Goal: Information Seeking & Learning: Find specific fact

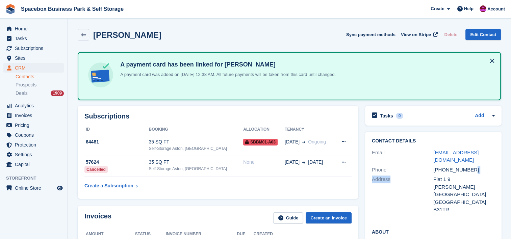
drag, startPoint x: 471, startPoint y: 168, endPoint x: 424, endPoint y: 174, distance: 47.0
click at [424, 174] on div "Contact Details Email tasmiabegum03@gmail.com Phone +447379639124 Address Flat …" at bounding box center [433, 177] width 136 height 90
click at [424, 175] on div "Address Flat 1 9 Caroline Street United Kingdom B31TR" at bounding box center [433, 195] width 123 height 40
click at [468, 163] on div "Email tasmiabegum03@gmail.com" at bounding box center [433, 156] width 123 height 17
drag, startPoint x: 470, startPoint y: 166, endPoint x: 431, endPoint y: 173, distance: 39.3
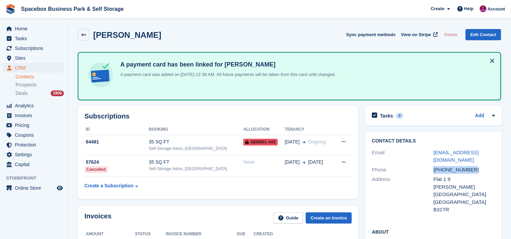
click at [431, 173] on div "Phone +447379639124" at bounding box center [433, 170] width 123 height 10
copy div "+447379639124"
click at [346, 183] on table "ID Booking Allocation Tenancy 64481 35 SQ FT Self-Storage Aston, Birmingham SBB…" at bounding box center [217, 158] width 267 height 68
click at [174, 149] on div "Self-Storage Aston, [GEOGRAPHIC_DATA]" at bounding box center [196, 148] width 95 height 6
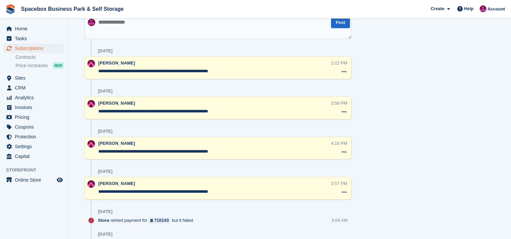
scroll to position [459, 0]
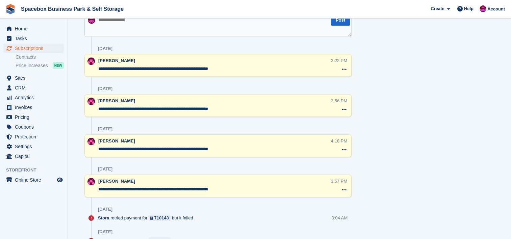
drag, startPoint x: 239, startPoint y: 68, endPoint x: 91, endPoint y: 64, distance: 148.2
click at [91, 64] on div "**********" at bounding box center [217, 65] width 267 height 23
click at [118, 26] on textarea at bounding box center [217, 25] width 267 height 24
paste textarea "**********"
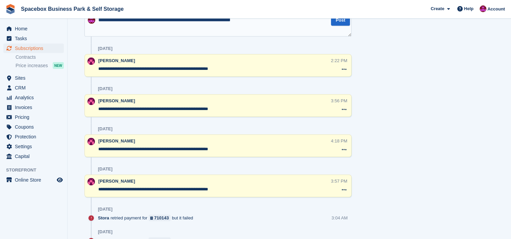
scroll to position [456, 0]
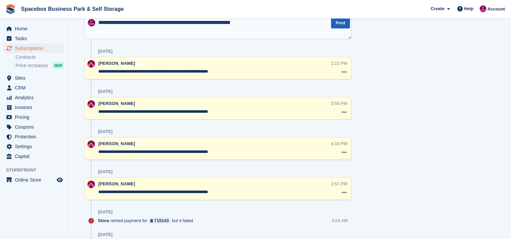
type textarea "**********"
click at [337, 27] on button "Post" at bounding box center [340, 22] width 19 height 11
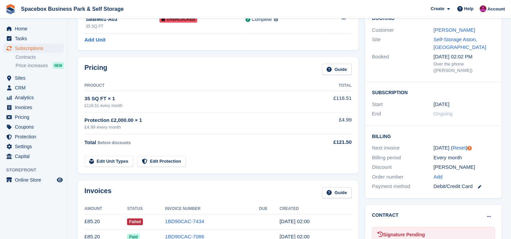
scroll to position [0, 0]
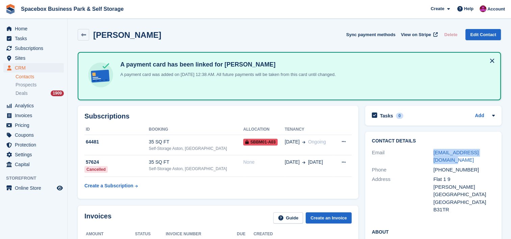
drag, startPoint x: 440, startPoint y: 162, endPoint x: 431, endPoint y: 151, distance: 14.9
click at [431, 151] on div "Email tasmiabegum03@gmail.com" at bounding box center [433, 156] width 123 height 17
copy div "tasmiabegum03@gmail.com"
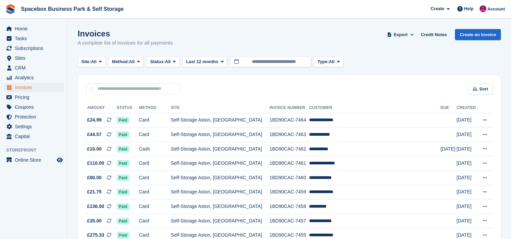
scroll to position [468, 0]
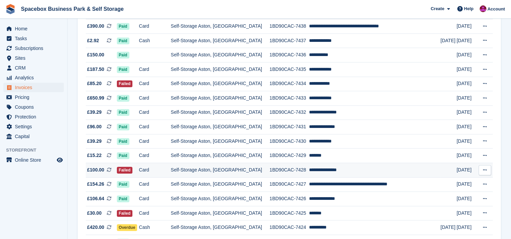
click at [265, 173] on td "Self-Storage Aston, [GEOGRAPHIC_DATA]" at bounding box center [220, 170] width 99 height 15
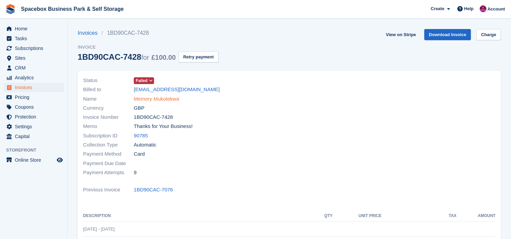
click at [144, 98] on link "Memory Mukotekwa" at bounding box center [156, 99] width 45 height 8
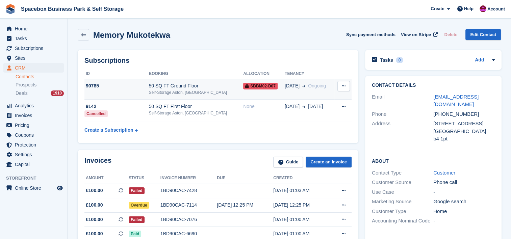
click at [205, 88] on div "50 SQ FT Ground Floor" at bounding box center [196, 85] width 95 height 7
click at [184, 95] on div "Self-Storage Aston, [GEOGRAPHIC_DATA]" at bounding box center [196, 92] width 95 height 6
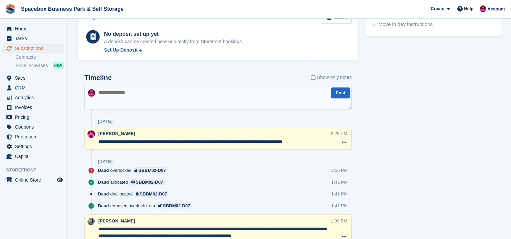
scroll to position [360, 0]
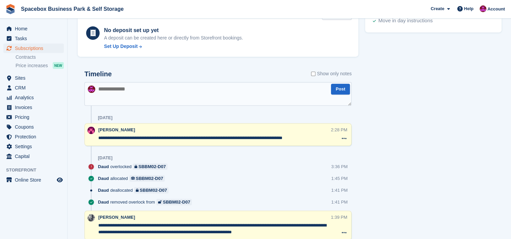
drag, startPoint x: 313, startPoint y: 138, endPoint x: 98, endPoint y: 138, distance: 215.0
click at [98, 138] on textarea "**********" at bounding box center [214, 138] width 233 height 7
click at [161, 95] on textarea at bounding box center [217, 94] width 267 height 24
paste textarea "**********"
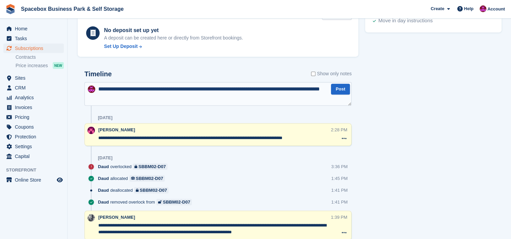
drag, startPoint x: 144, startPoint y: 96, endPoint x: 244, endPoint y: 89, distance: 100.8
click at [244, 89] on textarea "**********" at bounding box center [217, 94] width 267 height 24
type textarea "**********"
drag, startPoint x: 312, startPoint y: 136, endPoint x: 230, endPoint y: 137, distance: 82.7
click at [230, 137] on textarea "**********" at bounding box center [214, 138] width 233 height 7
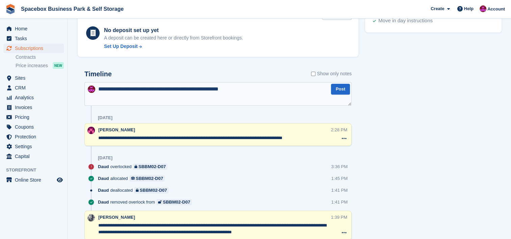
click at [334, 90] on button "Post" at bounding box center [340, 89] width 19 height 11
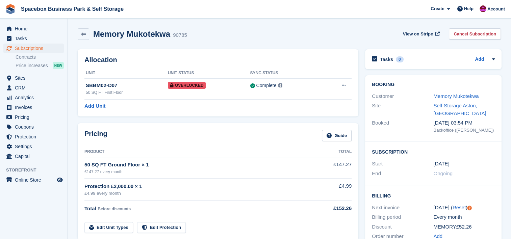
scroll to position [0, 0]
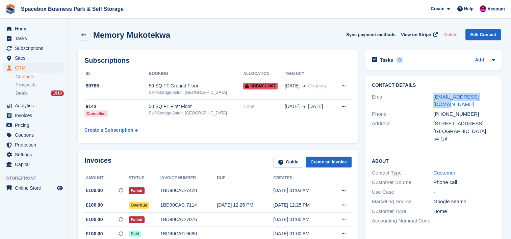
drag, startPoint x: 494, startPoint y: 98, endPoint x: 431, endPoint y: 100, distance: 63.5
click at [431, 100] on div "Contact Details Email mmmglory233@gmail.com Phone +447465203570 Address 129 wen…" at bounding box center [433, 113] width 136 height 75
copy div "mmmglory233@gmail.com"
click at [198, 34] on div "Memory Mukotekwa Sync payment methods View on Stripe Delete Edit Contact" at bounding box center [289, 34] width 423 height 11
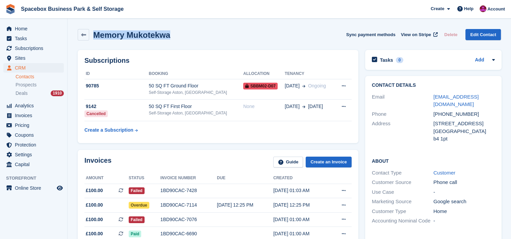
drag, startPoint x: 183, startPoint y: 36, endPoint x: 93, endPoint y: 38, distance: 89.8
click at [93, 38] on div "Memory Mukotekwa Sync payment methods View on Stripe Delete Edit Contact" at bounding box center [289, 34] width 423 height 11
copy h2 "Memory Mukotekwa"
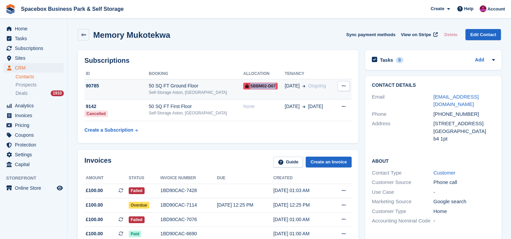
drag, startPoint x: 262, startPoint y: 86, endPoint x: 238, endPoint y: 85, distance: 24.3
click at [243, 85] on span "SBBM02-D07" at bounding box center [260, 86] width 34 height 7
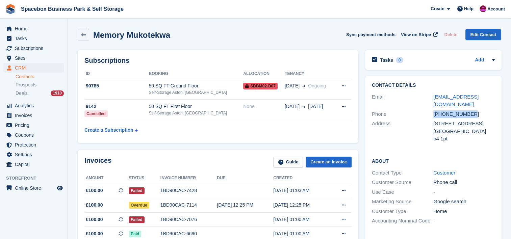
drag, startPoint x: 472, startPoint y: 107, endPoint x: 405, endPoint y: 104, distance: 67.2
click at [405, 109] on div "Phone +447465203570" at bounding box center [433, 114] width 123 height 10
copy div "+447465203570"
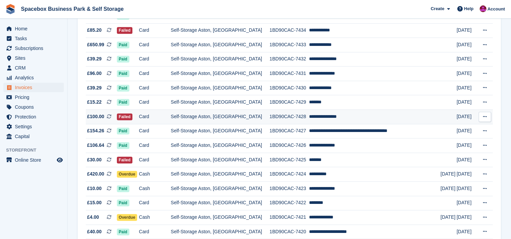
scroll to position [531, 0]
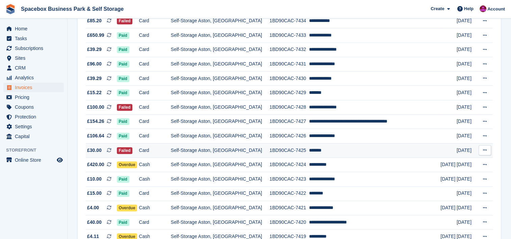
click at [241, 158] on td "Self-Storage Aston, [GEOGRAPHIC_DATA]" at bounding box center [220, 150] width 99 height 15
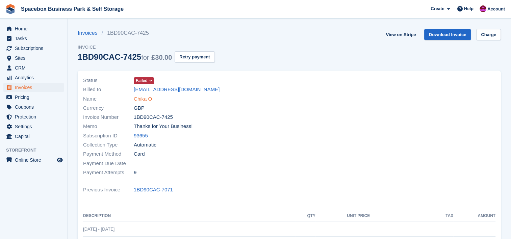
click at [147, 98] on link "Chika O" at bounding box center [143, 99] width 18 height 8
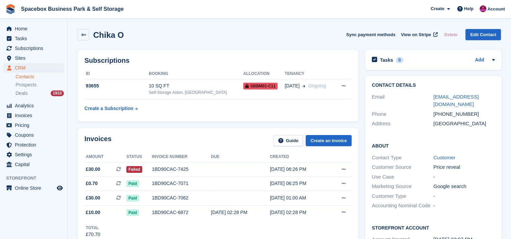
click at [172, 124] on div "Subscriptions ID Booking Allocation Tenancy 93655 10 SQ FT Self-Storage [GEOGRA…" at bounding box center [217, 86] width 287 height 78
click at [180, 81] on td "10 SQ FT Self-Storage Aston, [GEOGRAPHIC_DATA]" at bounding box center [196, 89] width 95 height 21
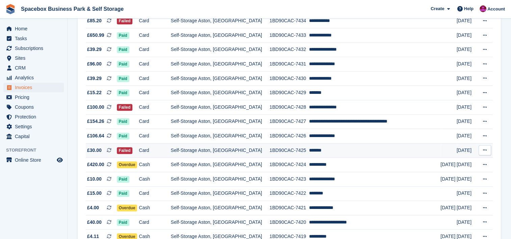
scroll to position [531, 0]
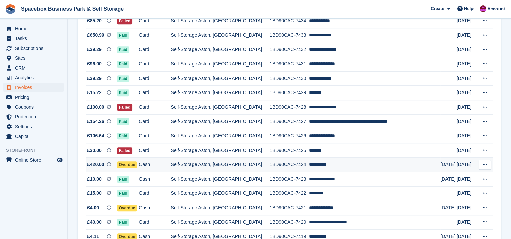
click at [217, 167] on td "Self-Storage Aston, [GEOGRAPHIC_DATA]" at bounding box center [220, 165] width 99 height 15
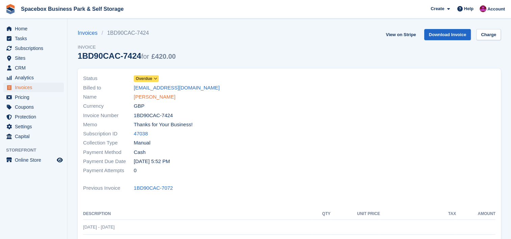
click at [154, 96] on link "[PERSON_NAME]" at bounding box center [155, 97] width 42 height 8
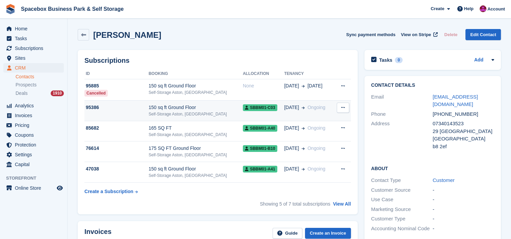
click at [173, 110] on div "150 sq ft Ground Floor" at bounding box center [196, 107] width 94 height 7
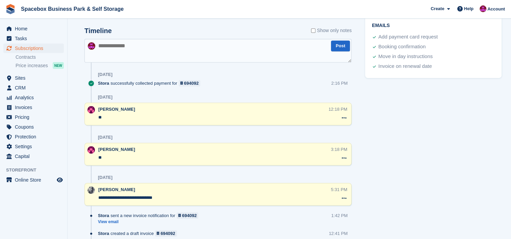
scroll to position [387, 0]
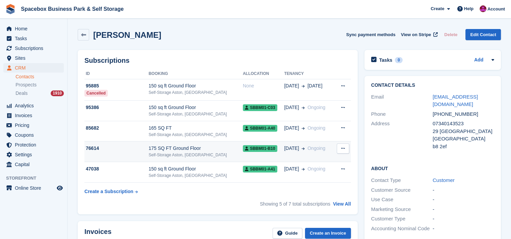
click at [149, 143] on td "76614" at bounding box center [116, 151] width 64 height 21
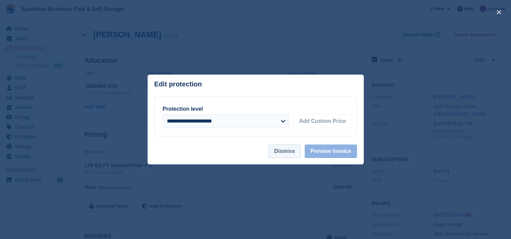
click at [292, 158] on button "Dismiss" at bounding box center [284, 151] width 32 height 14
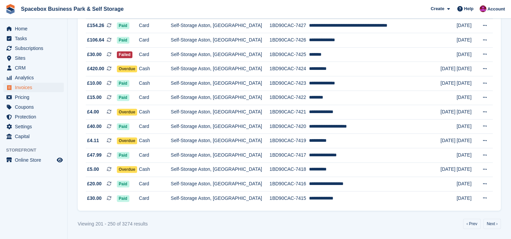
scroll to position [630, 0]
click at [232, 115] on td "Self-Storage Aston, [GEOGRAPHIC_DATA]" at bounding box center [220, 112] width 99 height 15
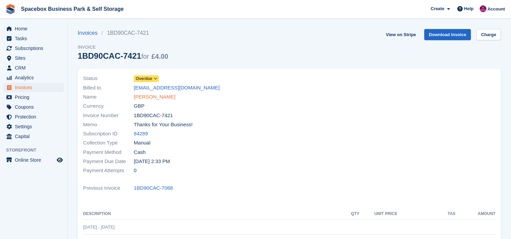
click at [153, 96] on link "Sultan rahmani" at bounding box center [155, 97] width 42 height 8
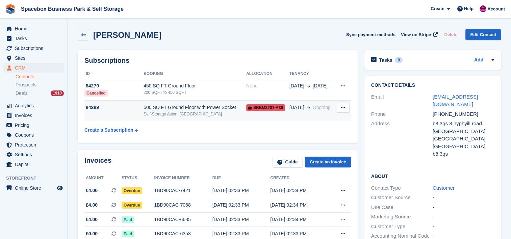
click at [192, 107] on div "500 SQ FT Ground Floor with Power Socket" at bounding box center [194, 107] width 103 height 7
click at [154, 107] on div "500 SQ FT Ground Floor with Power Socket" at bounding box center [194, 107] width 103 height 7
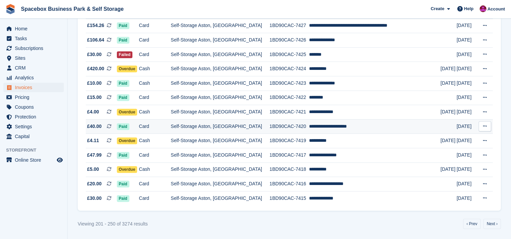
scroll to position [630, 0]
click at [487, 225] on link "Next ›" at bounding box center [492, 224] width 18 height 10
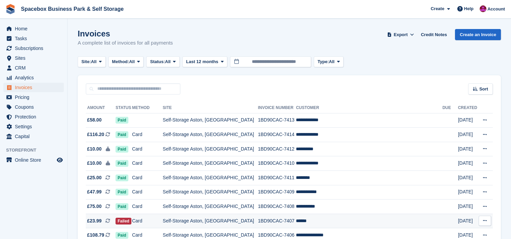
click at [271, 220] on td "1BD90CAC-7407" at bounding box center [277, 221] width 38 height 15
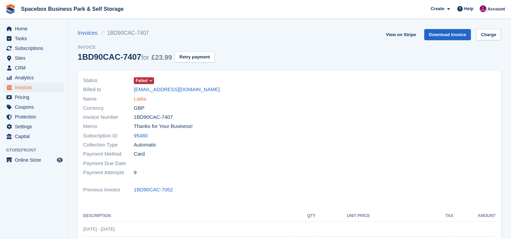
click at [141, 98] on link "Lattia" at bounding box center [140, 99] width 12 height 8
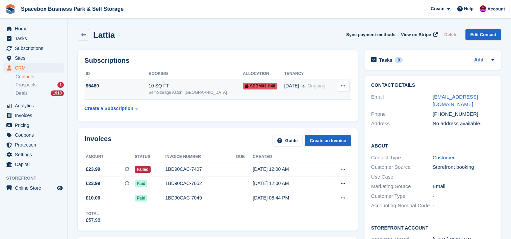
click at [209, 83] on div "10 SQ FT" at bounding box center [196, 85] width 94 height 7
click at [144, 131] on div "Invoices Guide Create an Invoice Amount Status Invoice number Due Created £23.9…" at bounding box center [218, 179] width 280 height 102
click at [159, 90] on div "Self-Storage Aston, [GEOGRAPHIC_DATA]" at bounding box center [196, 92] width 94 height 6
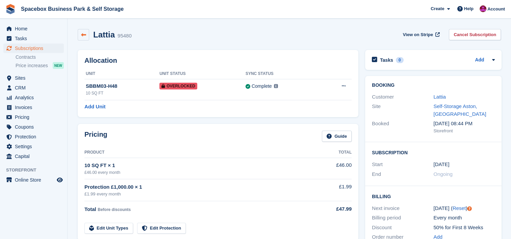
click at [86, 37] on link at bounding box center [83, 34] width 11 height 11
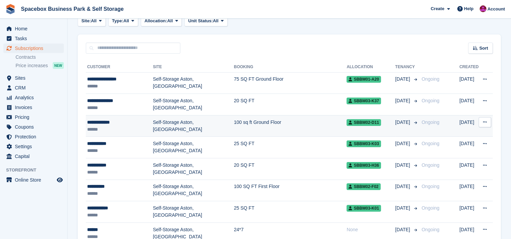
scroll to position [45, 0]
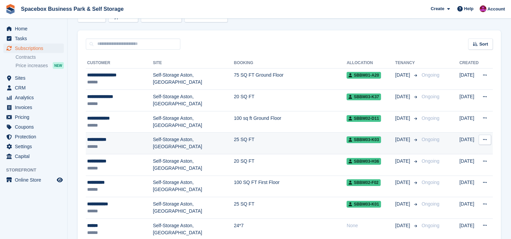
click at [190, 148] on td "Self-Storage Aston, [GEOGRAPHIC_DATA]" at bounding box center [193, 144] width 81 height 22
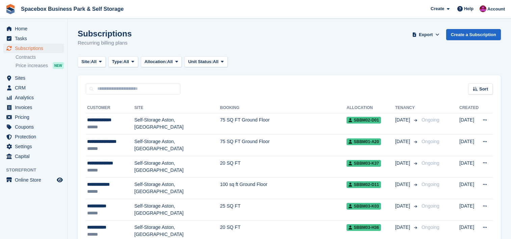
scroll to position [45, 0]
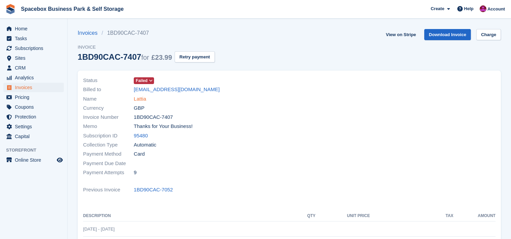
click at [139, 101] on link "Lattia" at bounding box center [140, 99] width 12 height 8
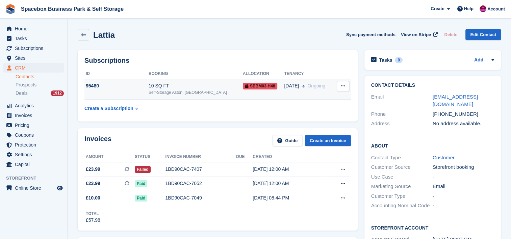
click at [177, 89] on div "Self-Storage Aston, [GEOGRAPHIC_DATA]" at bounding box center [196, 92] width 94 height 6
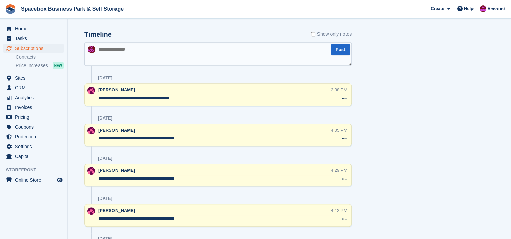
scroll to position [396, 0]
click at [188, 55] on textarea at bounding box center [217, 54] width 267 height 24
drag, startPoint x: 184, startPoint y: 98, endPoint x: 100, endPoint y: 99, distance: 84.1
click at [100, 99] on textarea "**********" at bounding box center [214, 98] width 233 height 7
click at [130, 60] on textarea at bounding box center [217, 54] width 267 height 24
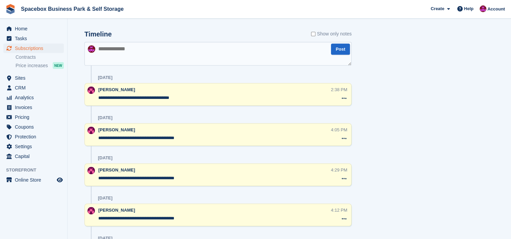
click at [130, 60] on textarea at bounding box center [217, 54] width 267 height 24
paste textarea "**********"
click at [98, 48] on textarea "**********" at bounding box center [217, 54] width 267 height 24
type textarea "**********"
click at [336, 50] on button "Post" at bounding box center [340, 49] width 19 height 11
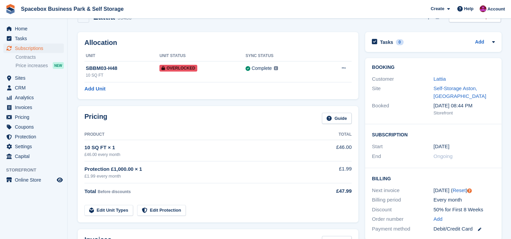
scroll to position [0, 0]
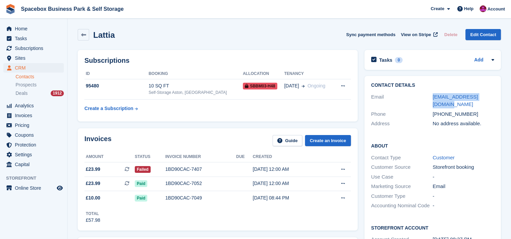
drag, startPoint x: 487, startPoint y: 96, endPoint x: 400, endPoint y: 90, distance: 88.0
click at [400, 90] on div "Contact Details Email lattia.king@icloud.com Phone +447591715347 Address No add…" at bounding box center [432, 105] width 136 height 59
copy div "lattia.king@icloud.com"
drag, startPoint x: 471, startPoint y: 106, endPoint x: 428, endPoint y: 109, distance: 42.6
click at [428, 109] on div "Phone +447591715347" at bounding box center [432, 114] width 123 height 10
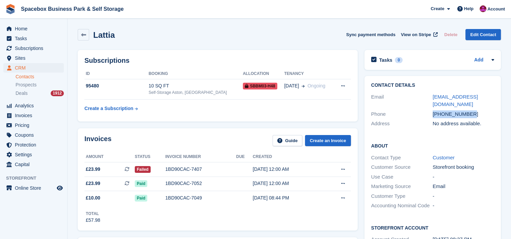
copy div "+447591715347"
click at [334, 221] on div "Total £57.98" at bounding box center [217, 214] width 266 height 19
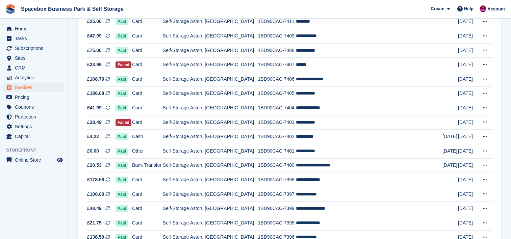
scroll to position [171, 0]
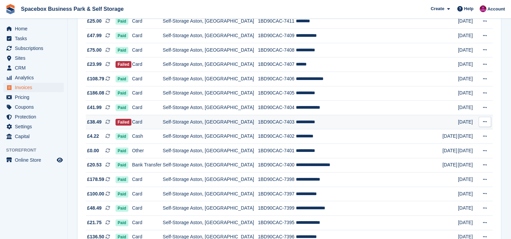
click at [232, 123] on td "Self-Storage Aston, [GEOGRAPHIC_DATA]" at bounding box center [210, 122] width 95 height 15
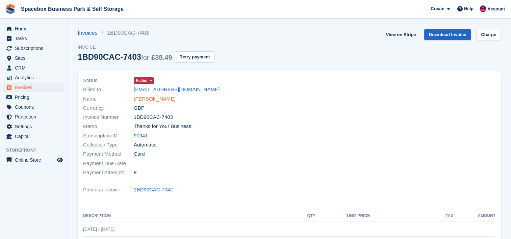
click at [151, 98] on link "[PERSON_NAME]" at bounding box center [155, 99] width 42 height 8
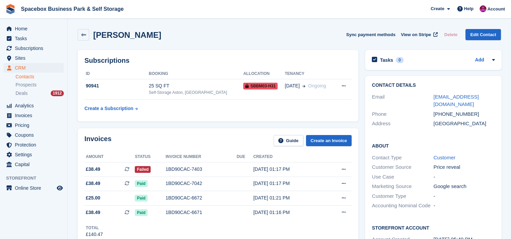
click at [149, 98] on td "90941" at bounding box center [116, 89] width 64 height 21
click at [153, 87] on div "25 SQ FT" at bounding box center [196, 85] width 95 height 7
click at [195, 96] on td "25 SQ FT Self-Storage Aston, Birmingham" at bounding box center [196, 89] width 95 height 21
click at [213, 88] on div "25 SQ FT" at bounding box center [196, 85] width 95 height 7
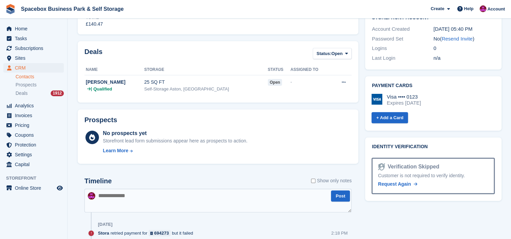
scroll to position [216, 0]
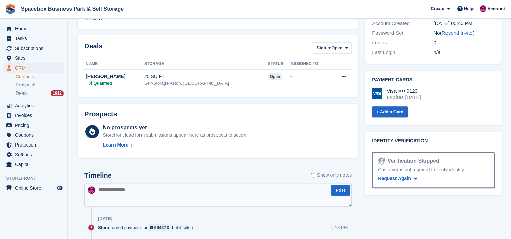
click at [220, 187] on textarea at bounding box center [217, 195] width 267 height 24
type textarea "**********"
click at [338, 188] on button "Post" at bounding box center [340, 190] width 19 height 11
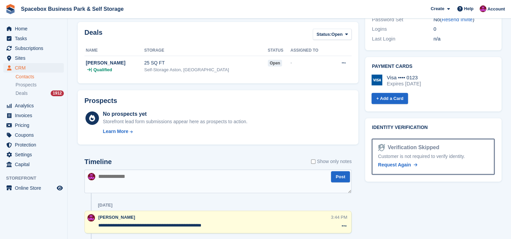
scroll to position [0, 0]
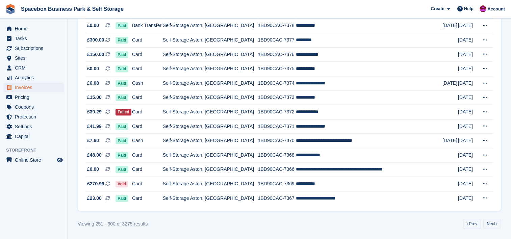
scroll to position [630, 0]
click at [288, 108] on td "1BD90CAC-7372" at bounding box center [277, 112] width 38 height 15
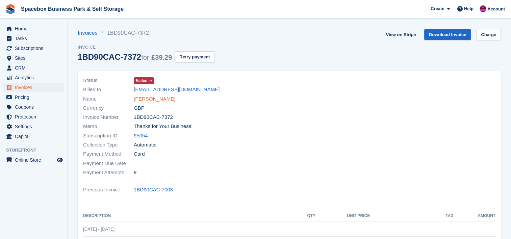
click at [158, 100] on link "[PERSON_NAME]" at bounding box center [155, 99] width 42 height 8
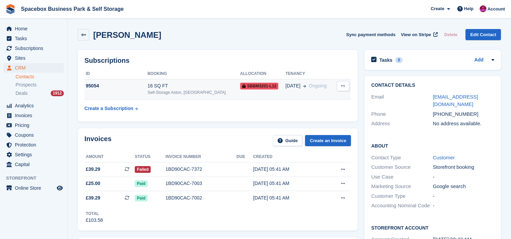
click at [248, 94] on td "SBBM3201-L12" at bounding box center [263, 89] width 46 height 21
click at [156, 91] on div "Self-Storage Aston, [GEOGRAPHIC_DATA]" at bounding box center [194, 92] width 92 height 6
click at [356, 212] on div "Invoices Guide Create an Invoice Amount Status Invoice number Due Created £39.2…" at bounding box center [218, 179] width 280 height 102
click at [161, 82] on div "16 SQ FT" at bounding box center [194, 85] width 92 height 7
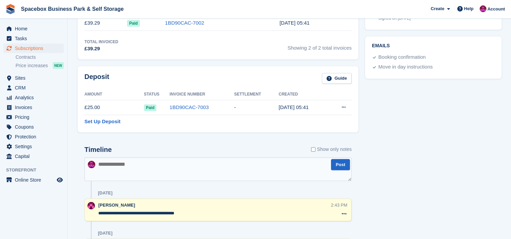
scroll to position [297, 0]
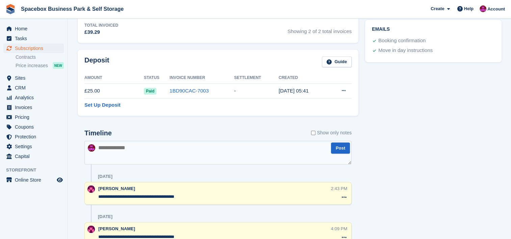
click at [204, 159] on textarea at bounding box center [217, 153] width 267 height 24
type textarea "**********"
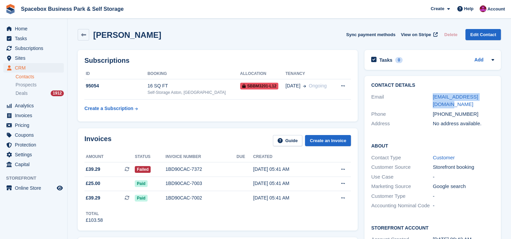
drag, startPoint x: 491, startPoint y: 96, endPoint x: 432, endPoint y: 100, distance: 59.2
click at [432, 100] on div "Email [EMAIL_ADDRESS][DOMAIN_NAME]" at bounding box center [432, 100] width 123 height 17
copy div "[EMAIL_ADDRESS][DOMAIN_NAME]"
drag, startPoint x: 471, startPoint y: 105, endPoint x: 421, endPoint y: 106, distance: 50.0
click at [421, 109] on div "Phone [PHONE_NUMBER]" at bounding box center [432, 114] width 123 height 10
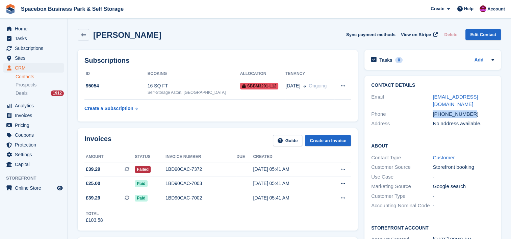
copy div "+447397755765"
click at [268, 44] on div "Serena Mutiso Sync payment methods View on Stripe Delete Edit Contact" at bounding box center [289, 36] width 430 height 21
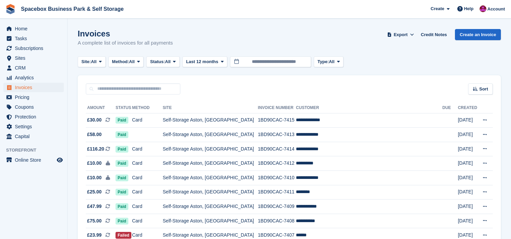
scroll to position [630, 0]
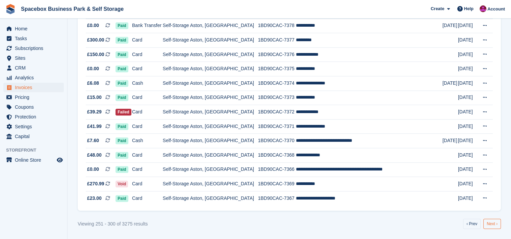
click at [497, 225] on link "Next ›" at bounding box center [492, 224] width 18 height 10
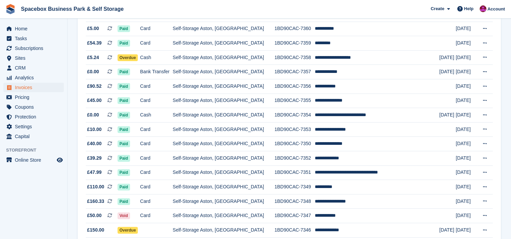
scroll to position [162, 0]
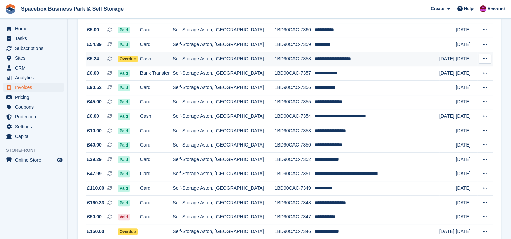
click at [376, 57] on td "**********" at bounding box center [377, 59] width 124 height 15
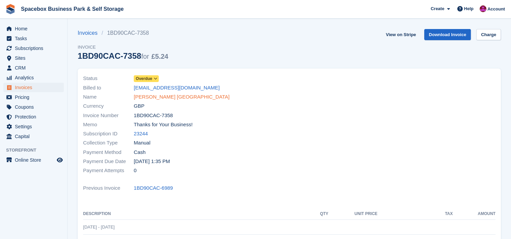
click at [179, 96] on link "MR ABDULKADIR SOMALIA" at bounding box center [182, 97] width 96 height 8
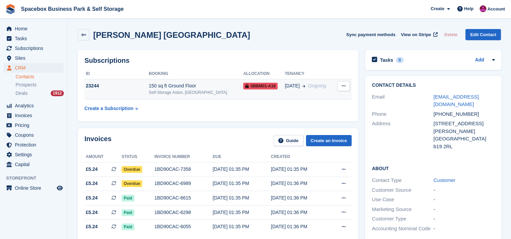
click at [204, 87] on div "150 sq ft Ground Floor" at bounding box center [196, 85] width 95 height 7
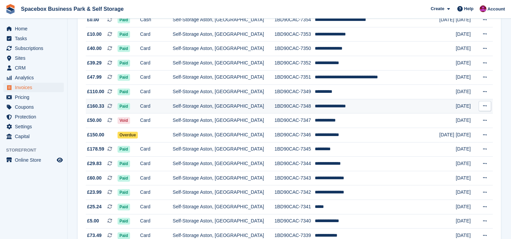
scroll to position [261, 0]
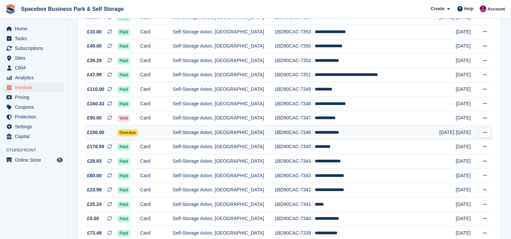
click at [330, 134] on td "**********" at bounding box center [377, 132] width 124 height 15
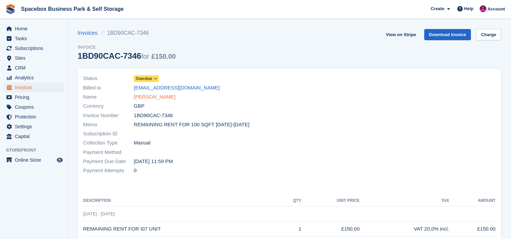
drag, startPoint x: 167, startPoint y: 96, endPoint x: 162, endPoint y: 97, distance: 5.9
click at [162, 97] on div "Name Angella Katega" at bounding box center [184, 96] width 202 height 9
click at [162, 97] on link "[PERSON_NAME]" at bounding box center [155, 97] width 42 height 8
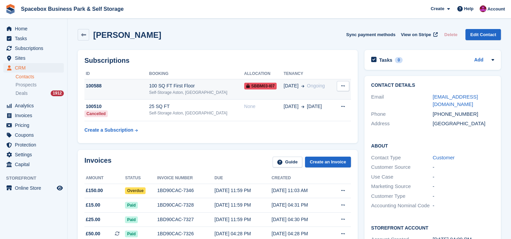
click at [197, 87] on div "100 SQ FT First Floor" at bounding box center [196, 85] width 95 height 7
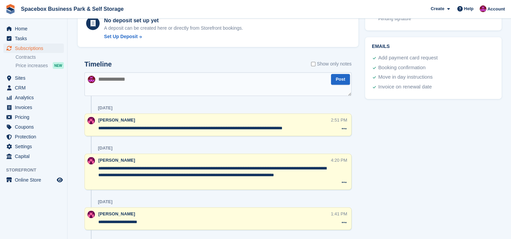
scroll to position [360, 0]
click at [259, 147] on div "[DATE]" at bounding box center [225, 147] width 254 height 11
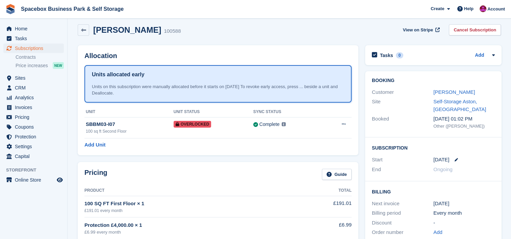
scroll to position [0, 0]
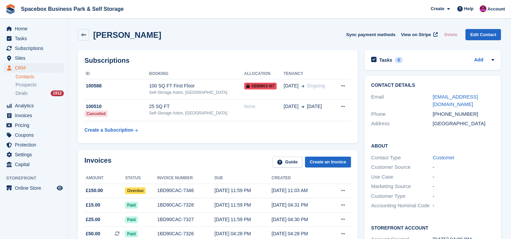
click at [165, 140] on div "Subscriptions ID Booking Allocation Tenancy 100588 100 SQ FT First Floor Self-S…" at bounding box center [218, 96] width 280 height 93
click at [165, 88] on div "100 SQ FT First Floor" at bounding box center [196, 85] width 95 height 7
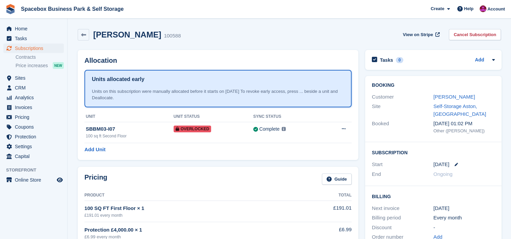
click at [323, 45] on div "Angella Katega 100588 View on Stripe Cancel Subscription" at bounding box center [289, 36] width 430 height 21
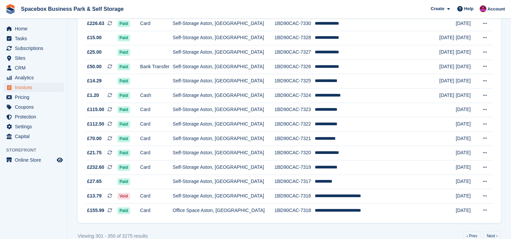
scroll to position [630, 0]
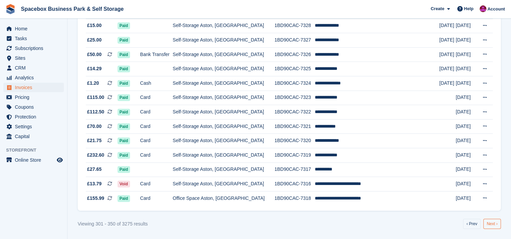
click at [490, 225] on link "Next ›" at bounding box center [492, 224] width 18 height 10
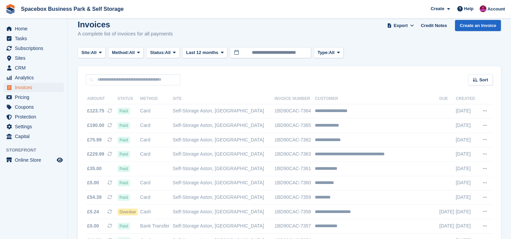
scroll to position [0, 0]
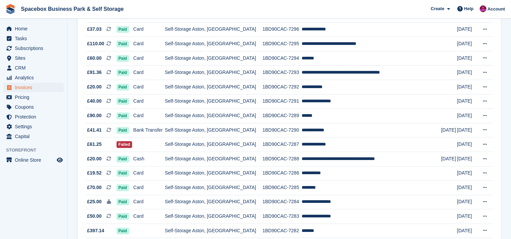
scroll to position [369, 0]
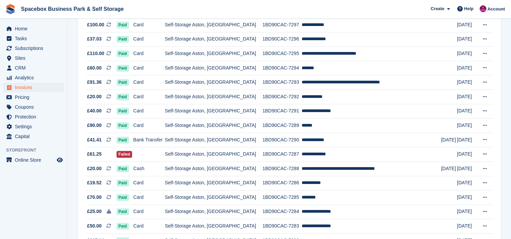
click at [316, 15] on span "Spacebox Business Park & Self Storage Create Subscription Invoice Contact Deal …" at bounding box center [255, 9] width 511 height 18
click at [216, 155] on td "Self-Storage Aston, [GEOGRAPHIC_DATA]" at bounding box center [214, 154] width 98 height 15
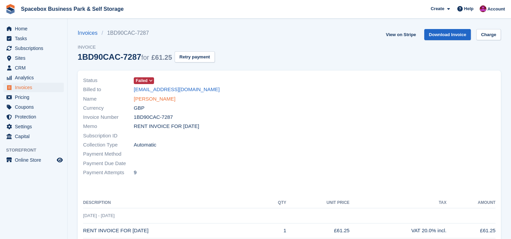
click at [156, 101] on link "Nakesha Nelson" at bounding box center [155, 99] width 42 height 8
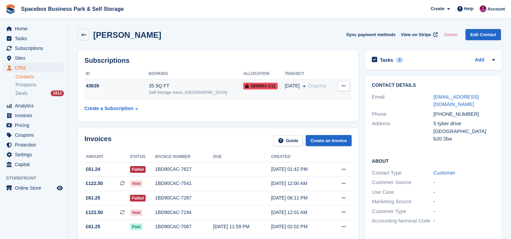
click at [214, 88] on div "35 SQ FT" at bounding box center [196, 85] width 95 height 7
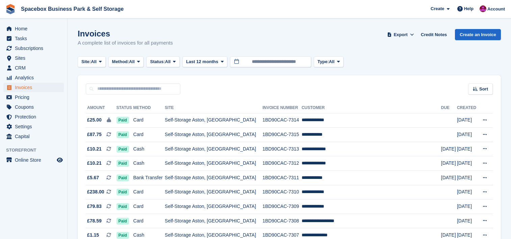
scroll to position [630, 0]
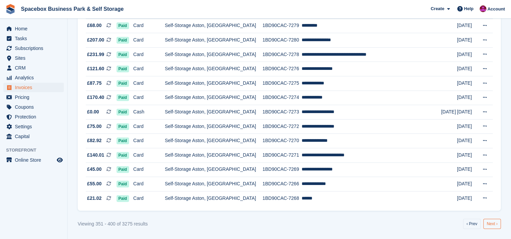
click at [491, 223] on link "Next ›" at bounding box center [492, 224] width 18 height 10
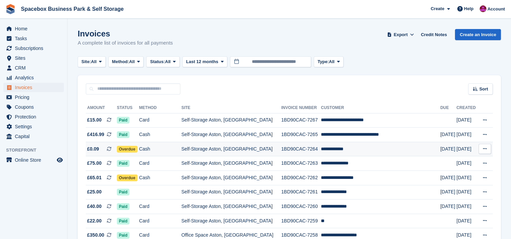
click at [375, 147] on td "**********" at bounding box center [380, 149] width 119 height 15
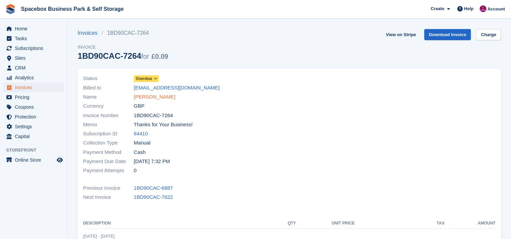
click at [155, 96] on link "[PERSON_NAME]" at bounding box center [155, 97] width 42 height 8
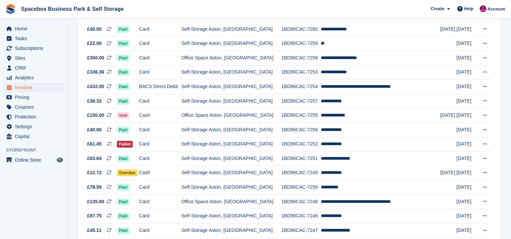
scroll to position [198, 0]
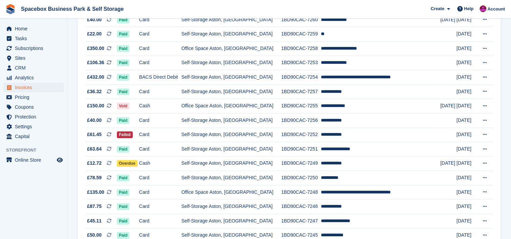
click at [352, 11] on span "Spacebox Business Park & Self Storage Create Subscription Invoice Contact Deal …" at bounding box center [255, 9] width 511 height 18
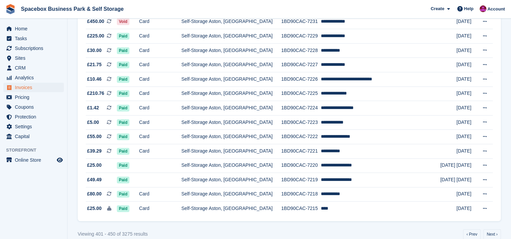
scroll to position [639, 0]
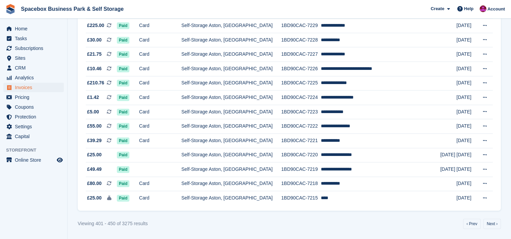
click at [20, 234] on div "Home Tasks Subscriptions Subscriptions Subscriptions Contracts Price increases …" at bounding box center [34, 138] width 68 height 239
click at [497, 229] on link "Next ›" at bounding box center [492, 224] width 18 height 10
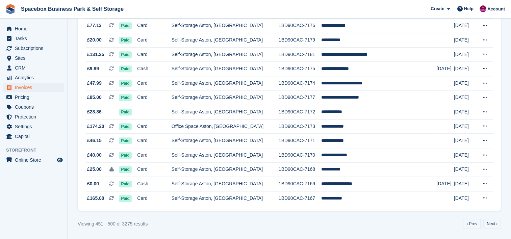
scroll to position [630, 0]
click at [66, 221] on aside "Home Tasks Subscriptions Subscriptions Subscriptions Contracts Price increases …" at bounding box center [33, 121] width 67 height 205
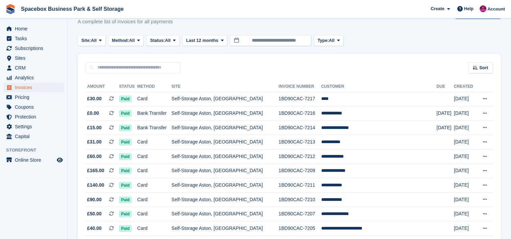
scroll to position [0, 0]
